Goal: Transaction & Acquisition: Download file/media

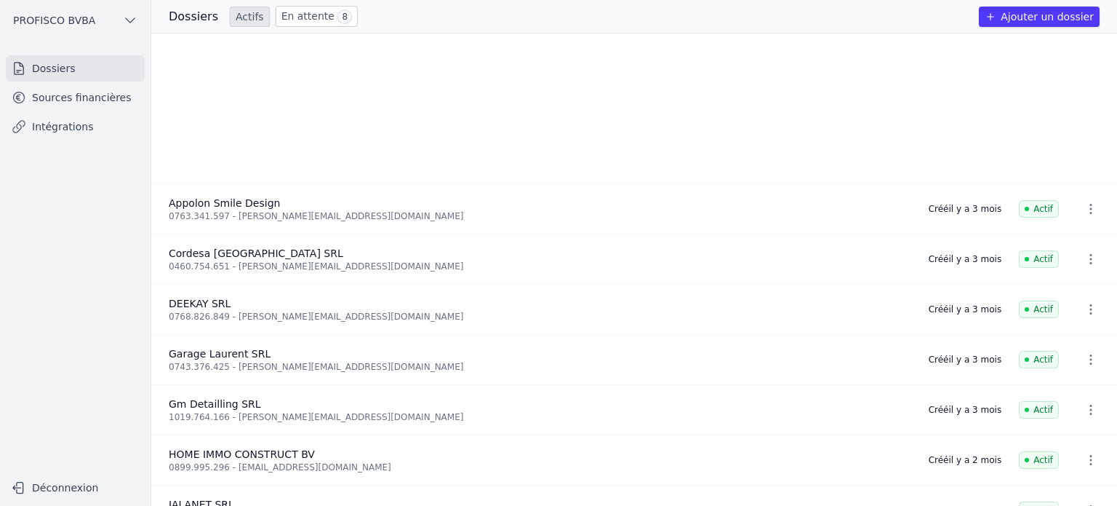
scroll to position [218, 0]
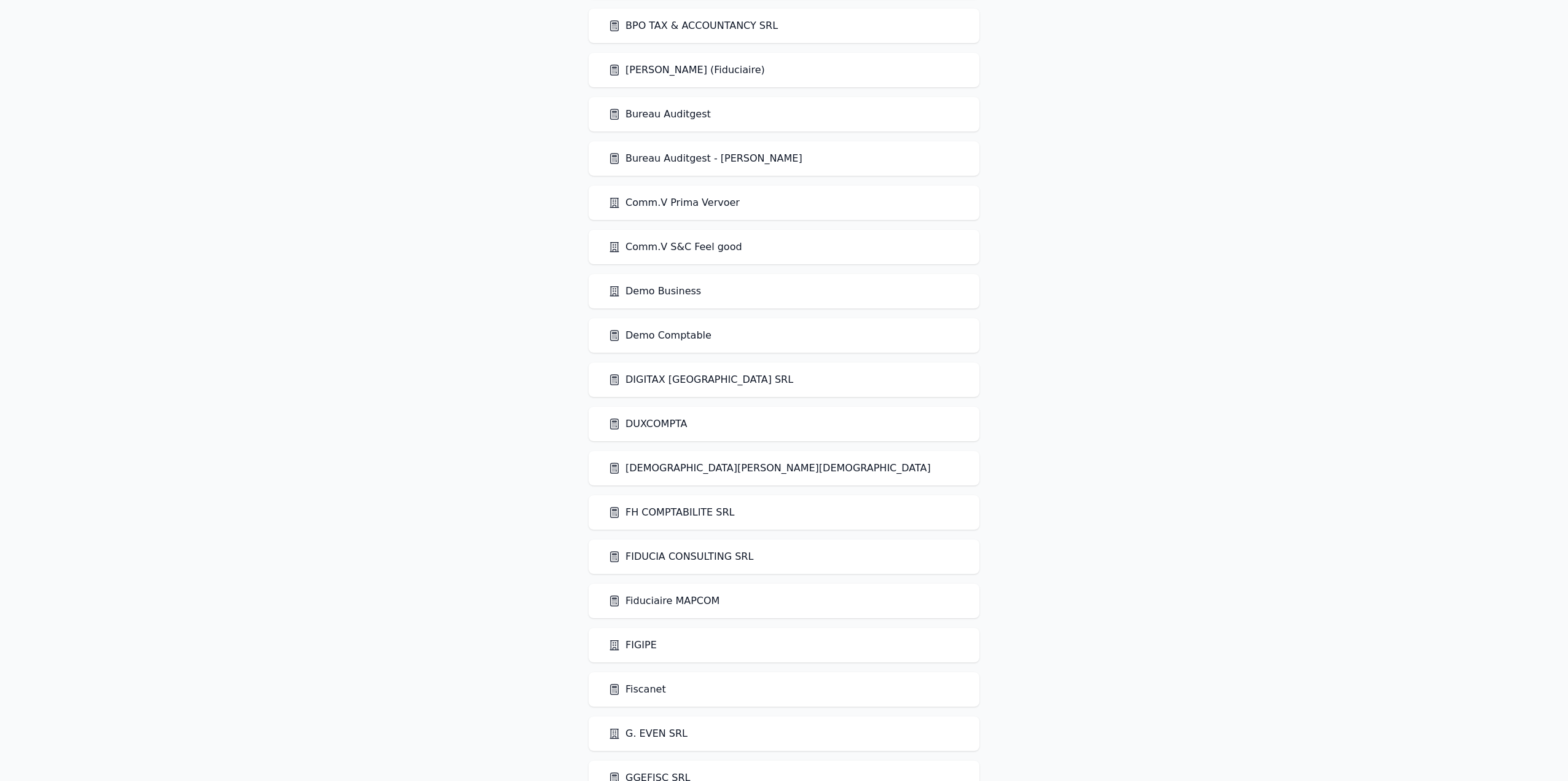
scroll to position [860, 0]
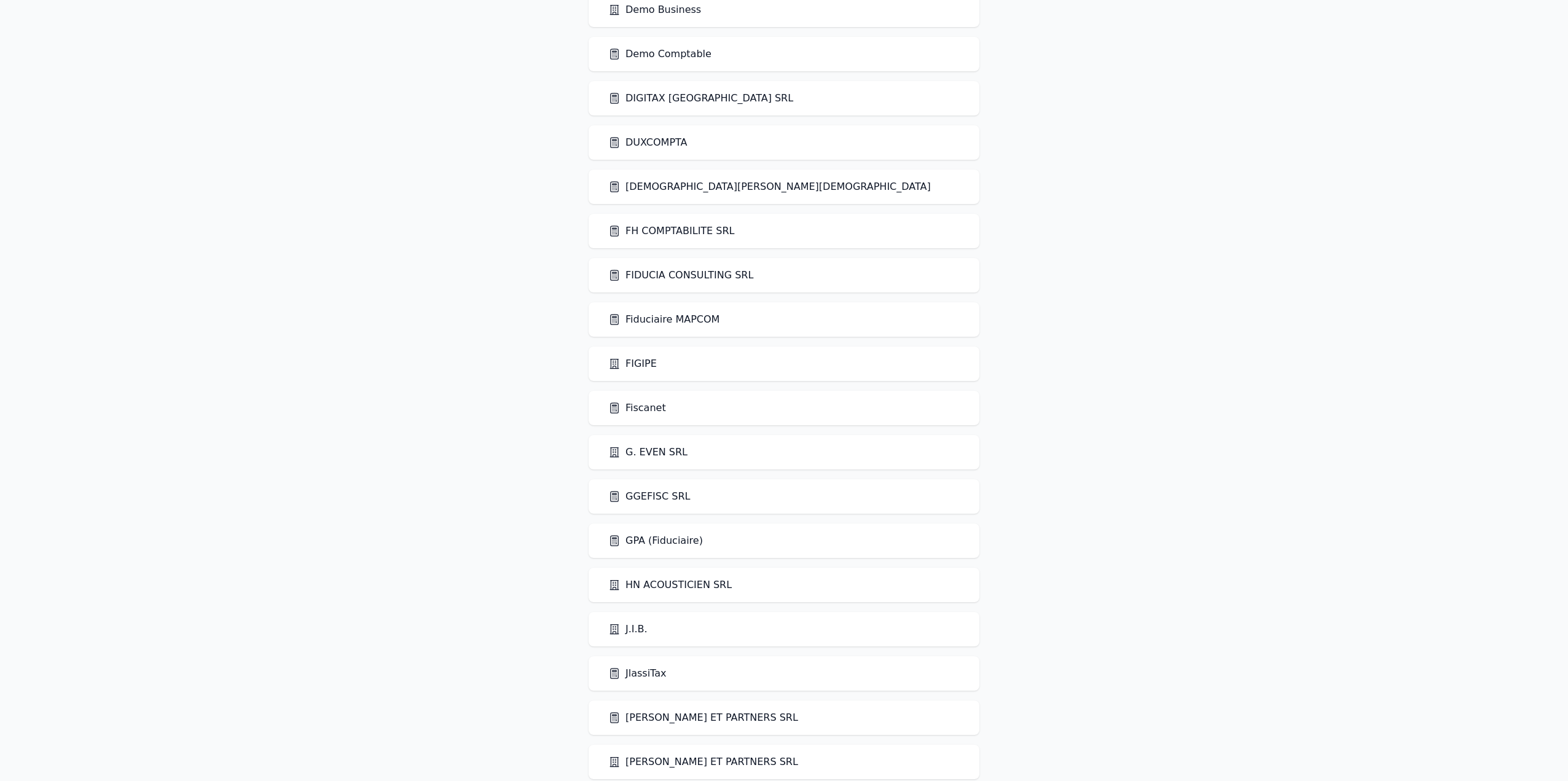
click at [653, 52] on link "Demo Comptable" at bounding box center [659, 53] width 103 height 14
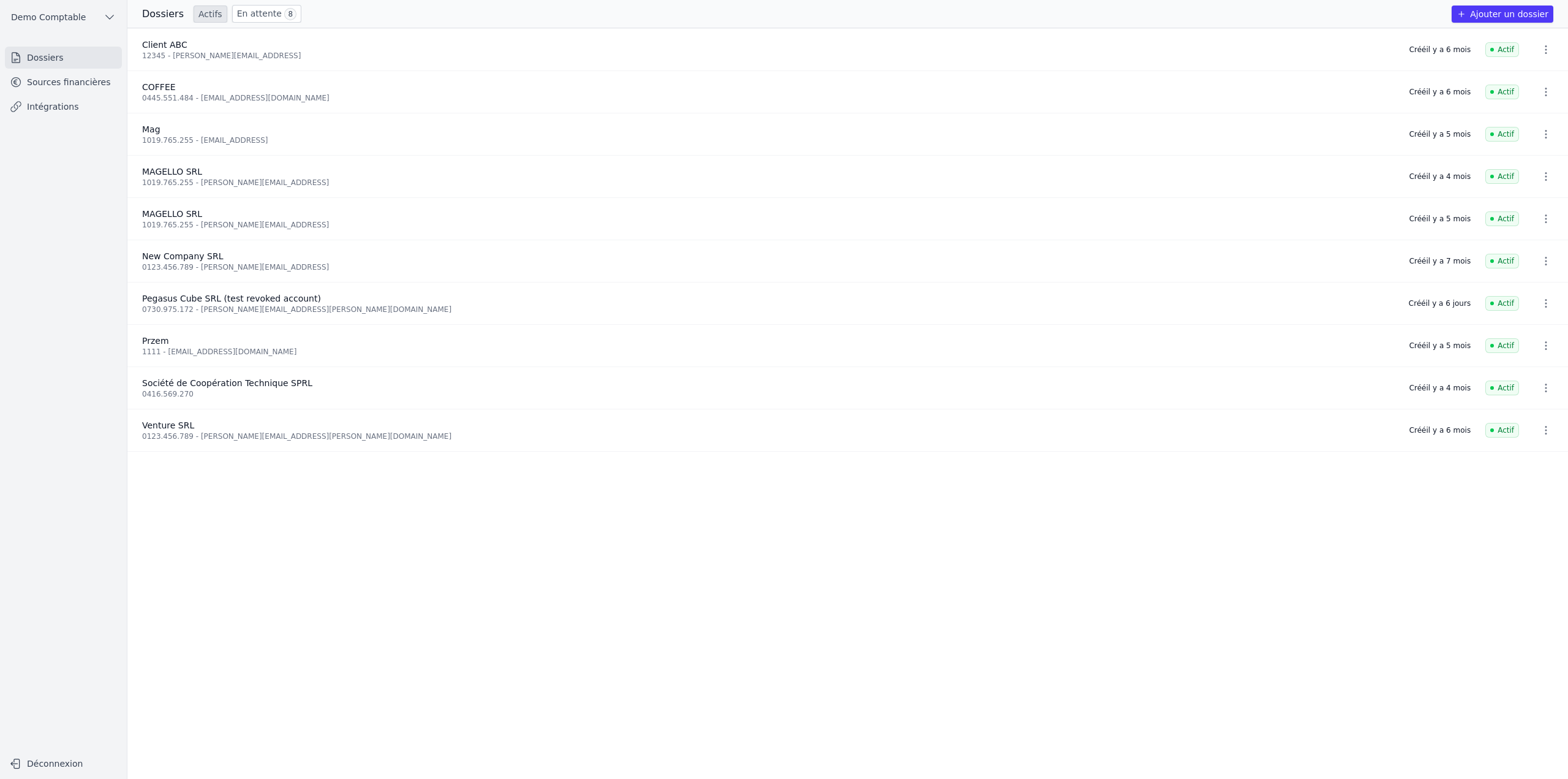
click at [14, 107] on icon at bounding box center [16, 107] width 10 height 10
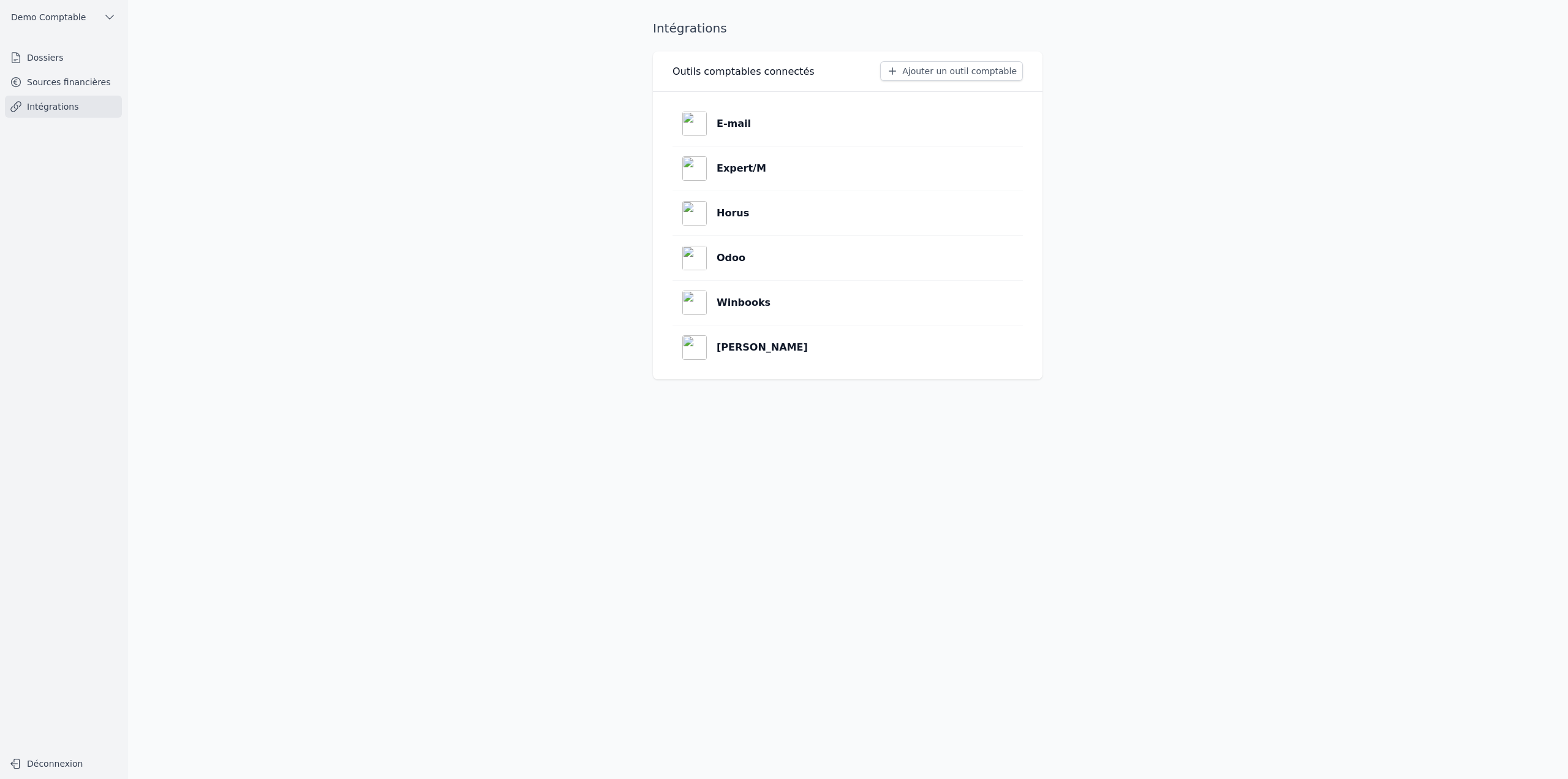
click at [981, 70] on button "Ajouter un outil comptable" at bounding box center [952, 71] width 143 height 19
click at [944, 61] on button "Ajouter un outil comptable" at bounding box center [952, 71] width 143 height 19
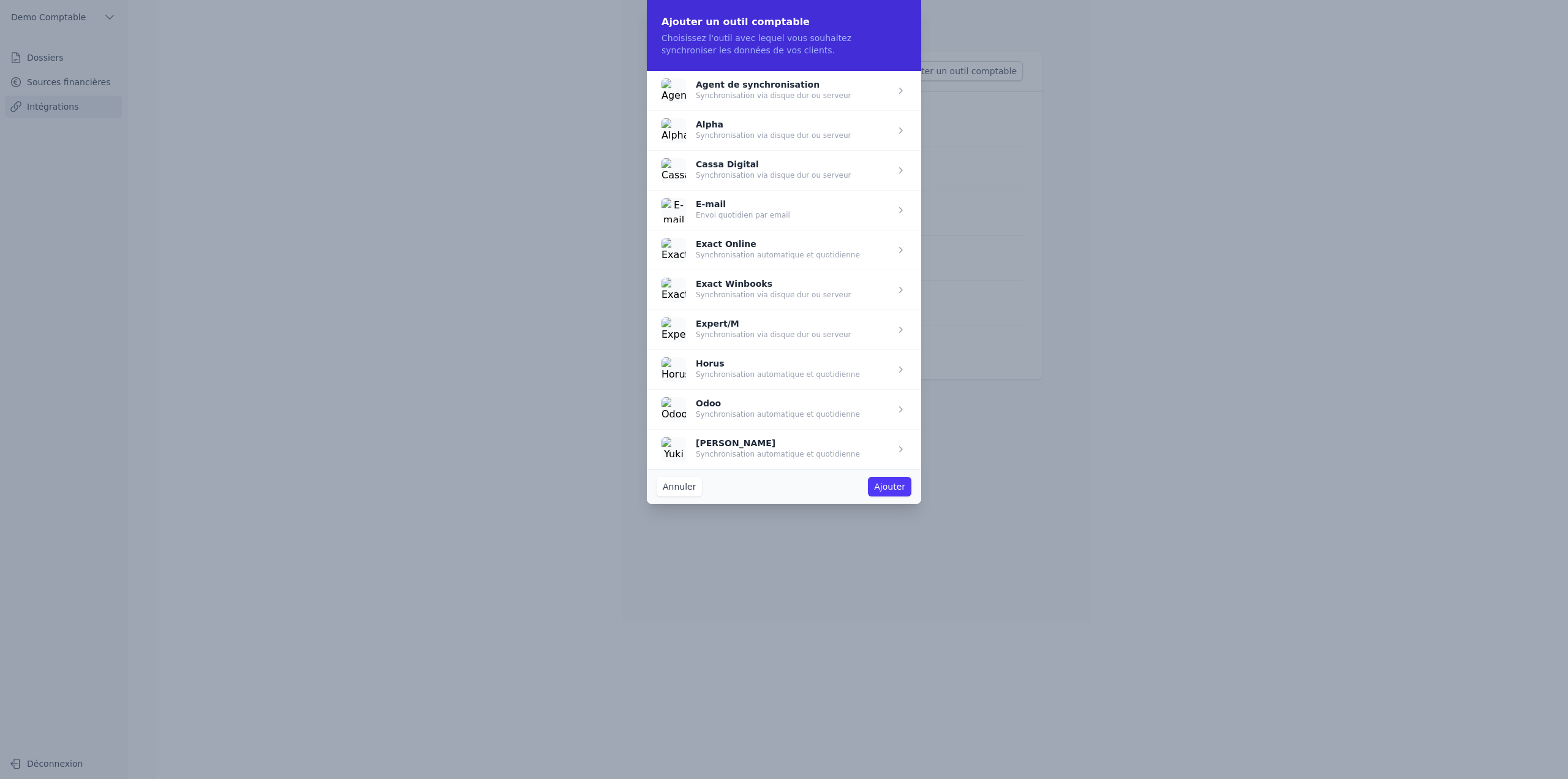
drag, startPoint x: 854, startPoint y: 457, endPoint x: 696, endPoint y: 323, distance: 207.2
click at [694, 349] on ul "Agent de synchronisation Synchronisation via disque dur ou serveur Alpha Synchr…" at bounding box center [784, 269] width 275 height 398
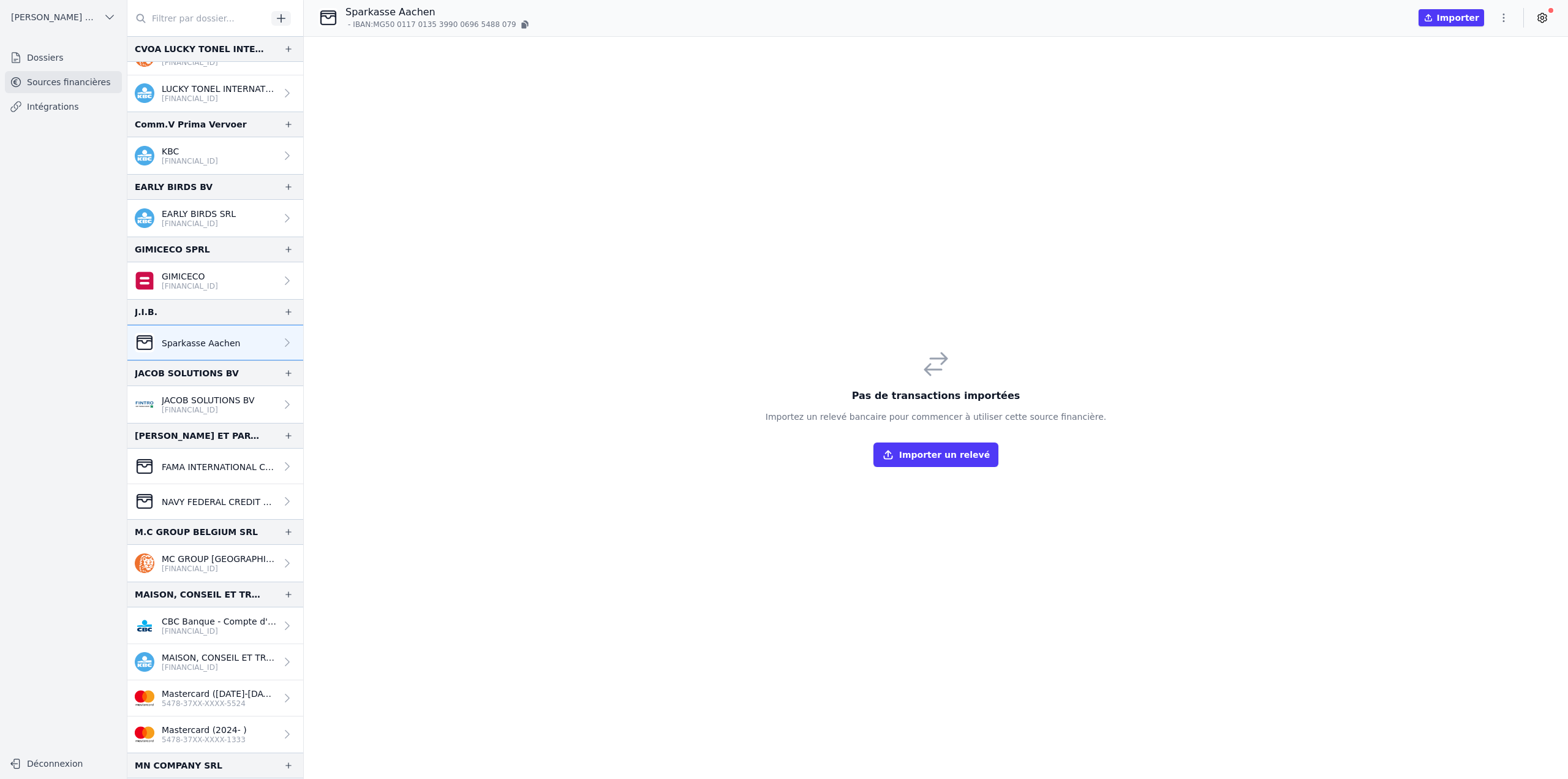
scroll to position [552, 0]
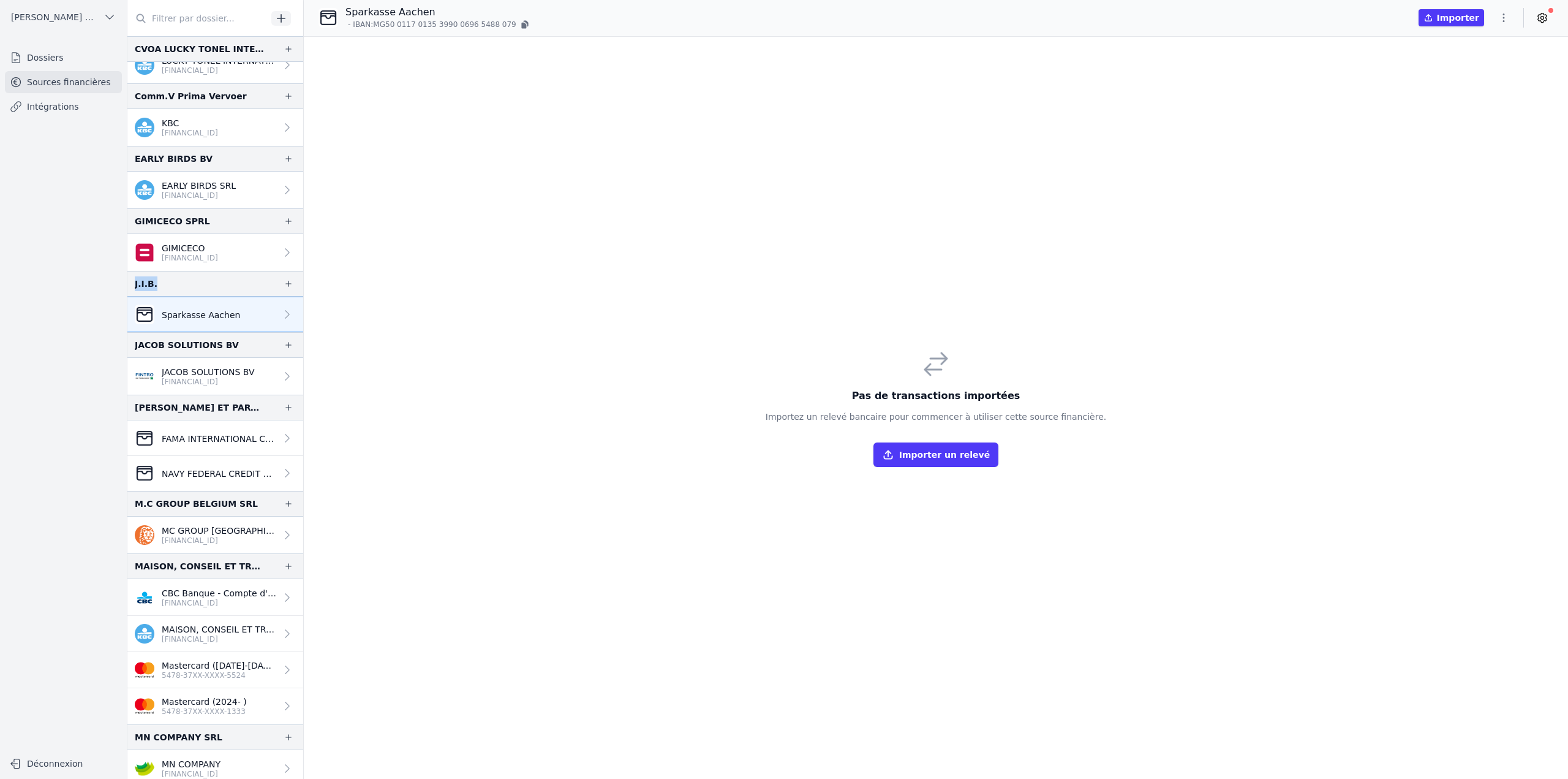
drag, startPoint x: 132, startPoint y: 282, endPoint x: 159, endPoint y: 286, distance: 27.3
click at [159, 286] on div "J.I.B." at bounding box center [215, 284] width 176 height 26
copy div "J.I.B."
drag, startPoint x: 344, startPoint y: 10, endPoint x: 440, endPoint y: 15, distance: 96.1
click at [440, 15] on div "Sparkasse Aachen - IBAN: MG50 0117 0135 3990 0696 5488 079" at bounding box center [424, 18] width 212 height 26
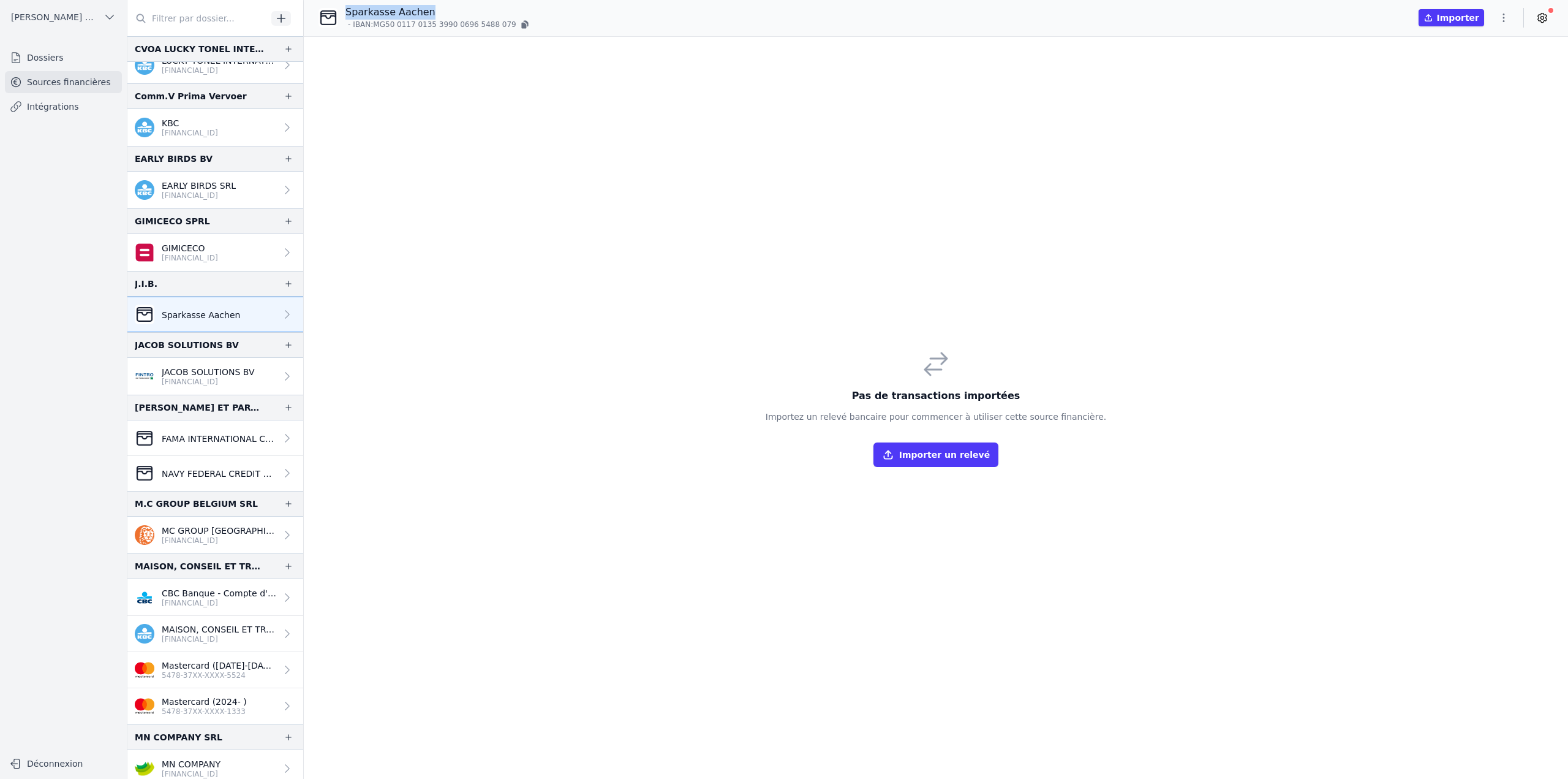
copy p "Sparkasse Aachen"
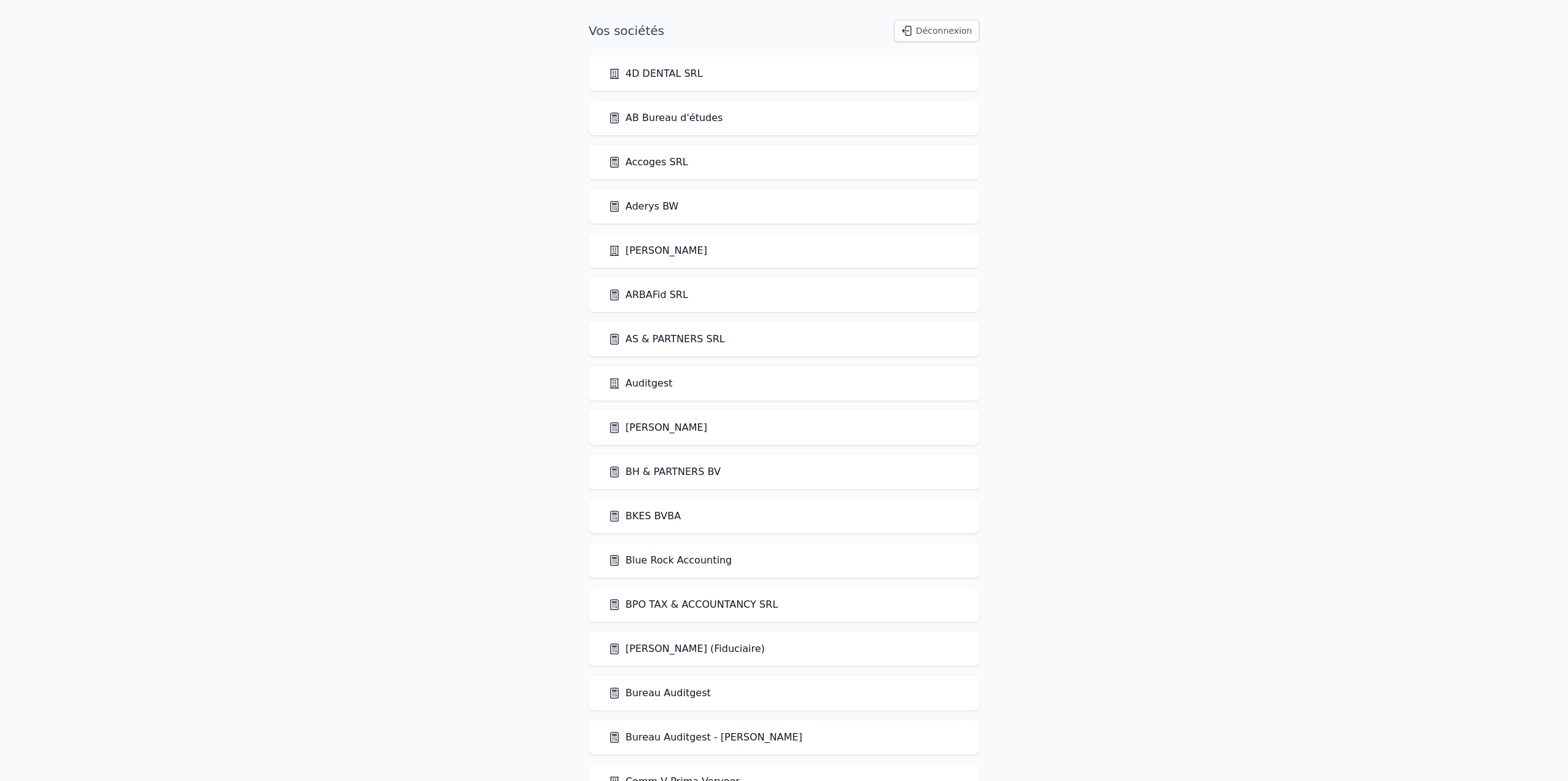
scroll to position [1407, 0]
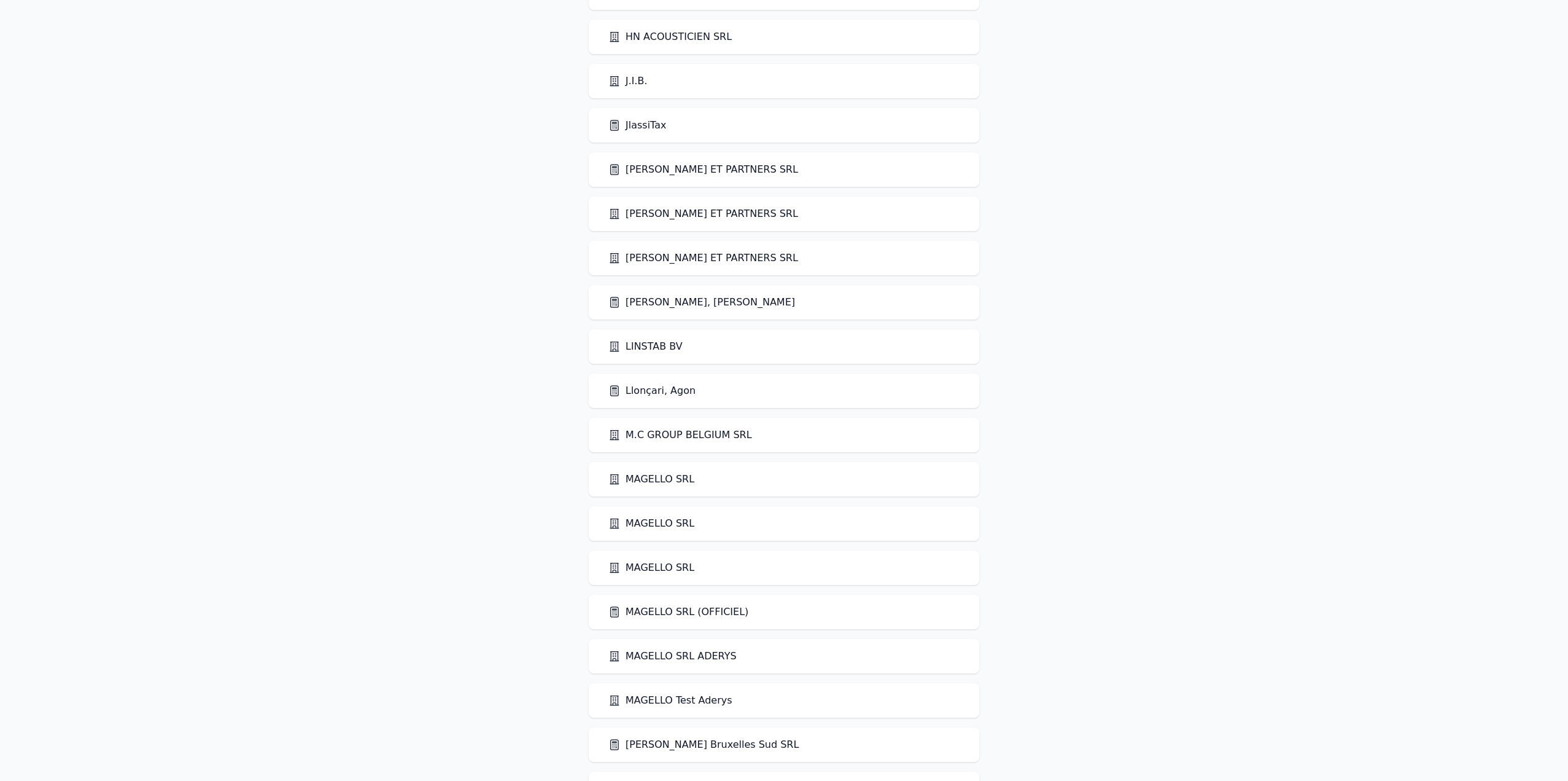
click at [666, 394] on link "Llonçari, Agon" at bounding box center [651, 390] width 87 height 14
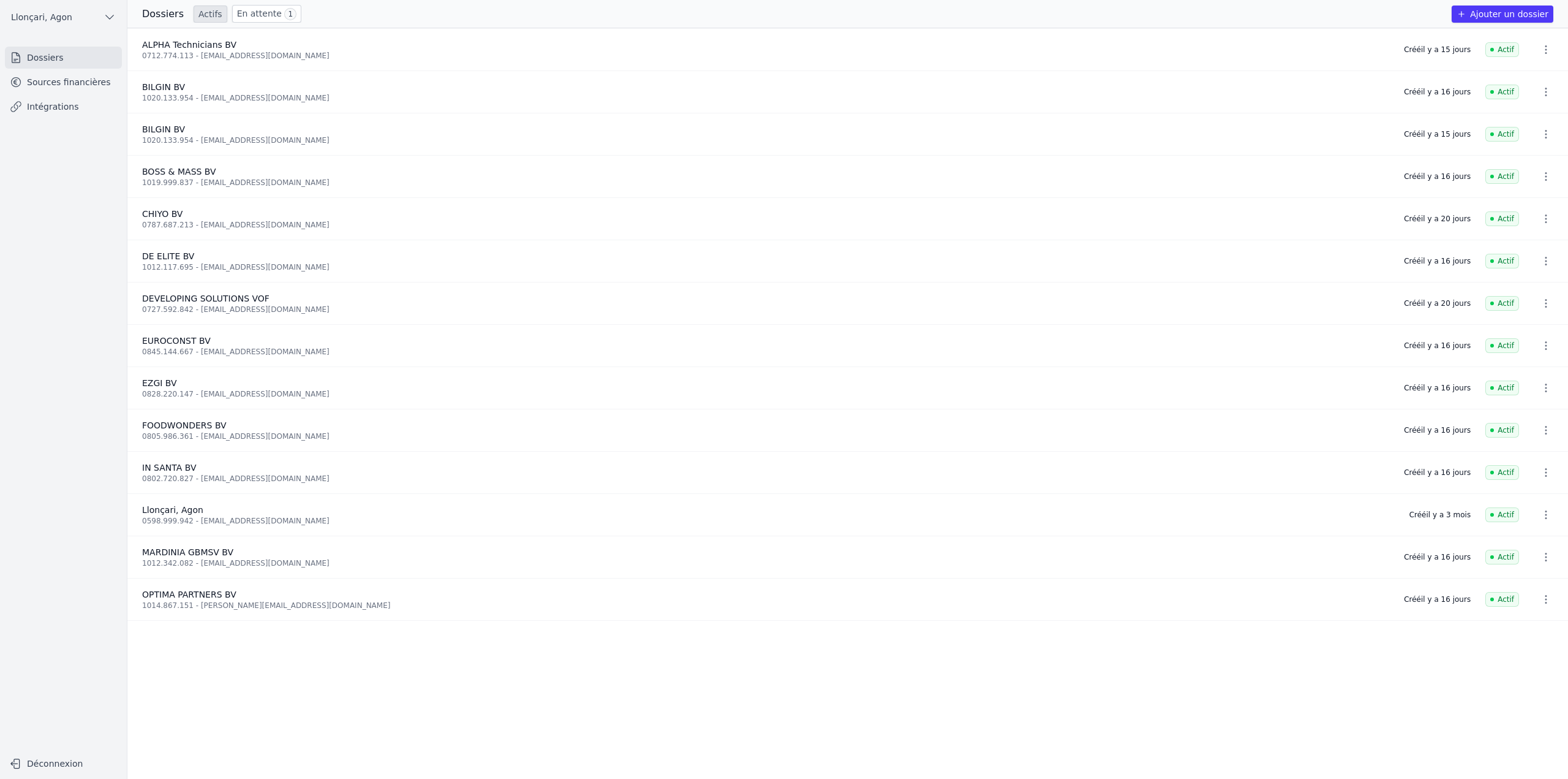
click at [67, 109] on link "Intégrations" at bounding box center [63, 106] width 117 height 22
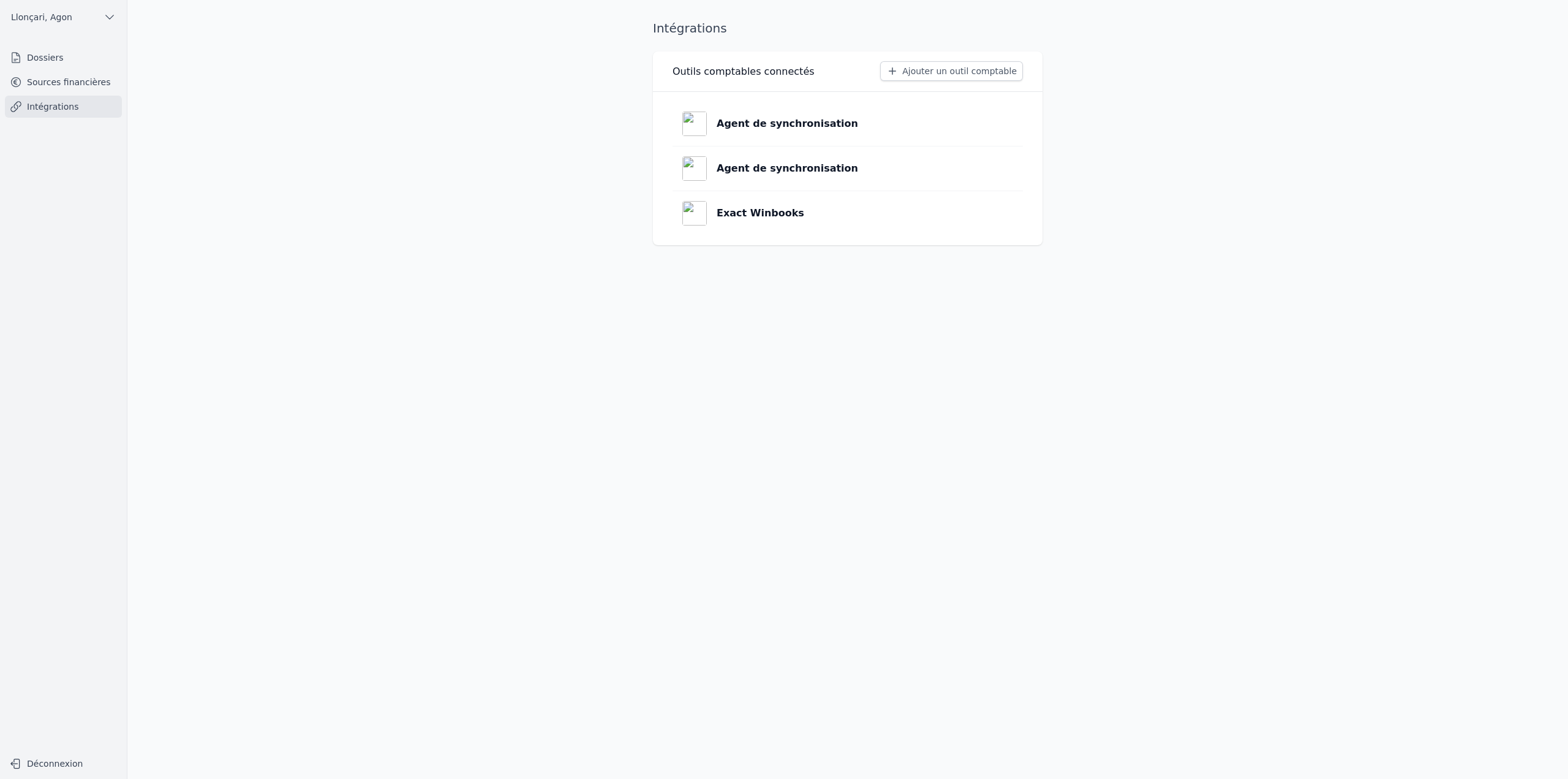
click at [72, 87] on link "Sources financières" at bounding box center [63, 82] width 117 height 22
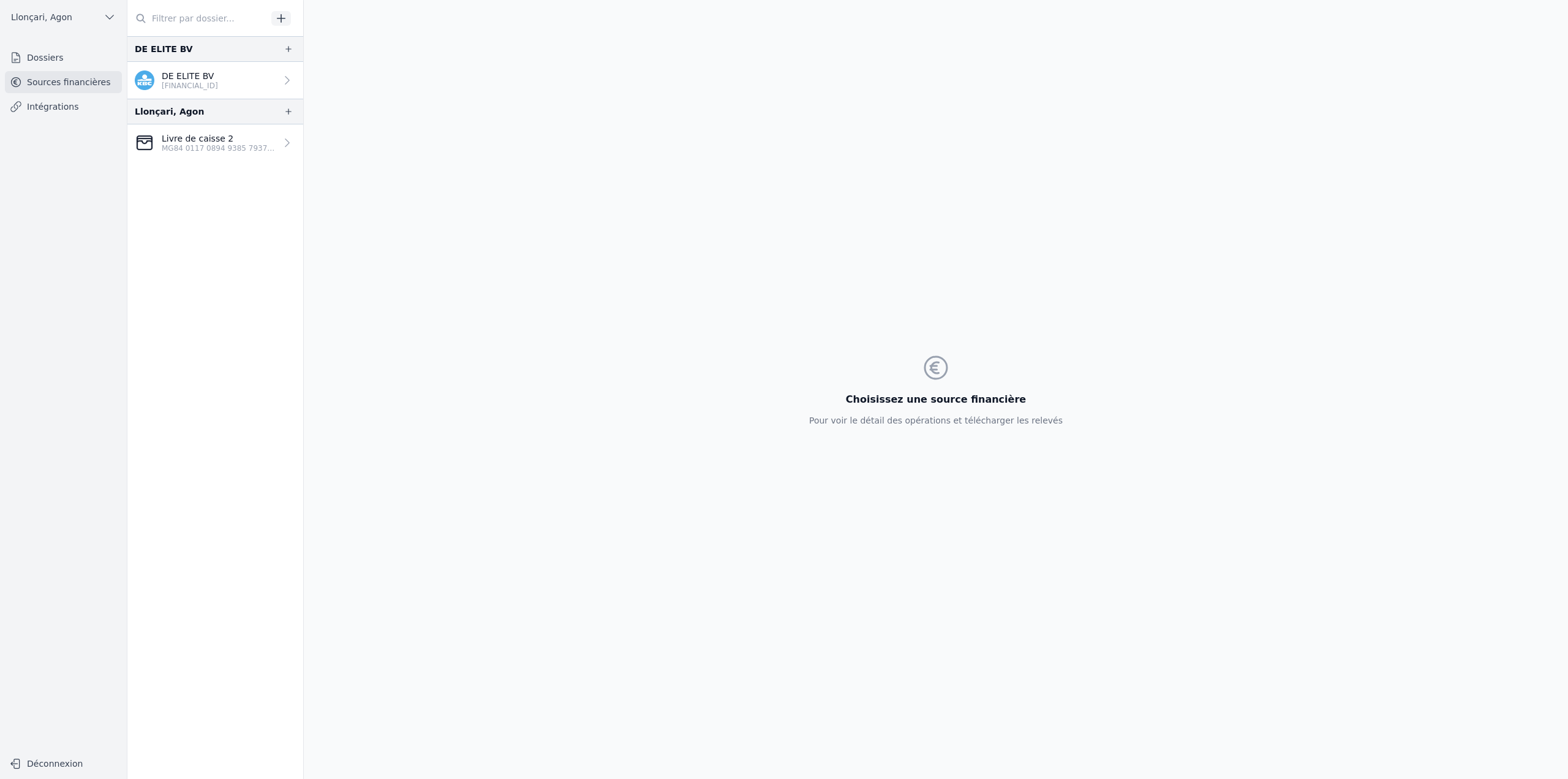
click at [216, 152] on p "MG84 0117 0894 9385 7937 5225 318" at bounding box center [219, 148] width 115 height 10
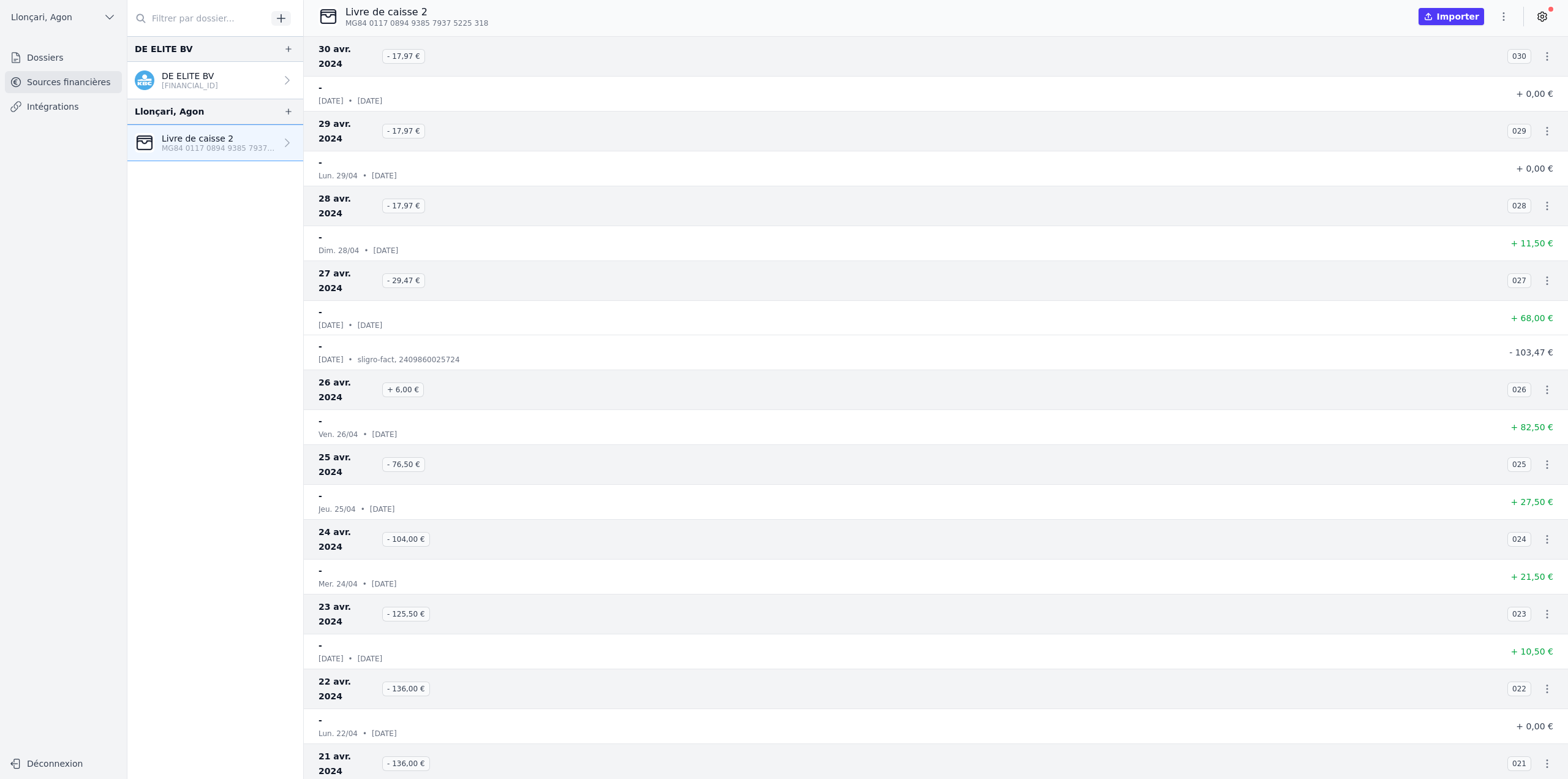
click at [1512, 17] on button "button" at bounding box center [1503, 16] width 24 height 19
click at [1474, 72] on button "Exporter" at bounding box center [1475, 65] width 88 height 23
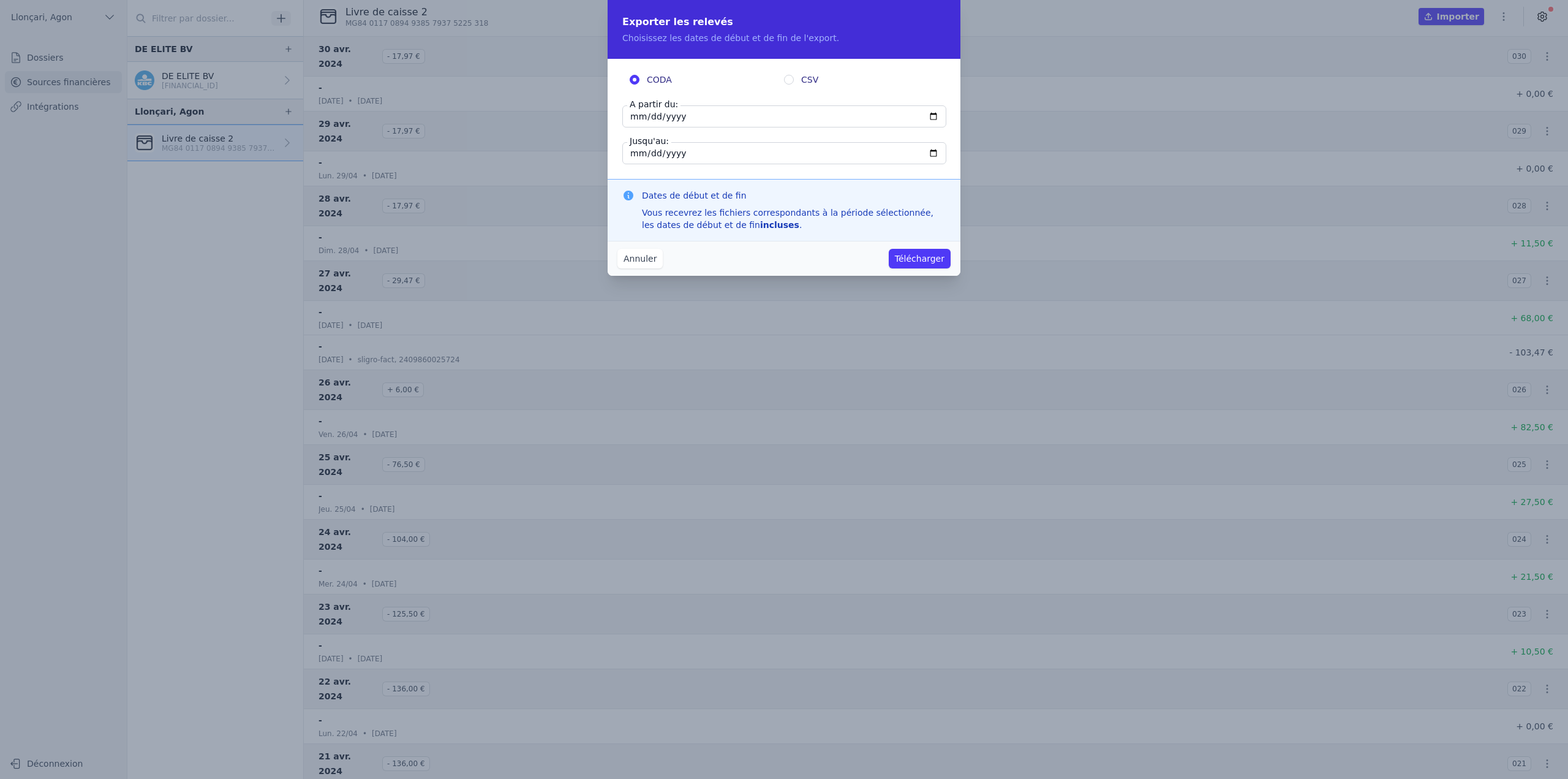
click at [652, 116] on input "2024-04-30" at bounding box center [784, 116] width 324 height 22
type input "2024-04-01"
click at [887, 87] on fieldset "CODA CSV" at bounding box center [784, 82] width 323 height 17
click at [925, 264] on button "Télécharger" at bounding box center [920, 258] width 61 height 19
